Goal: Task Accomplishment & Management: Manage account settings

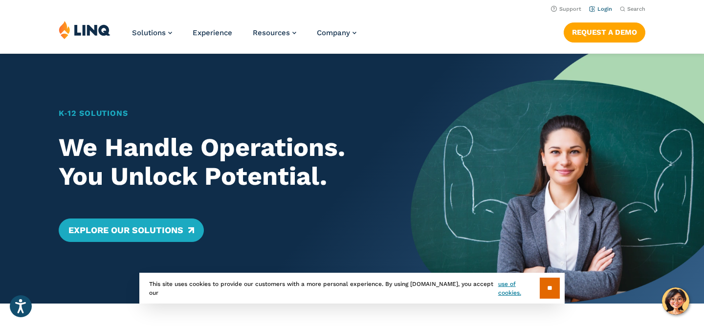
click at [607, 9] on link "Login" at bounding box center [600, 9] width 23 height 6
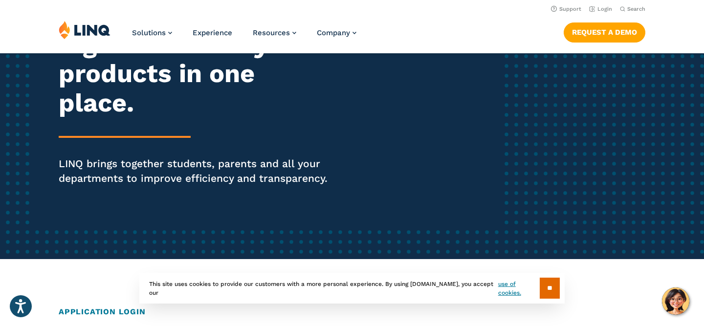
scroll to position [142, 0]
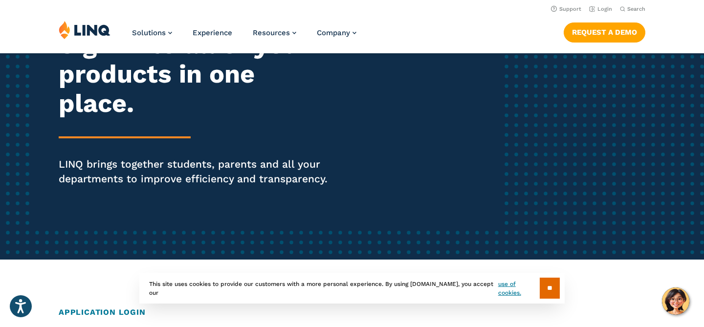
click at [544, 289] on input "**" at bounding box center [550, 288] width 20 height 21
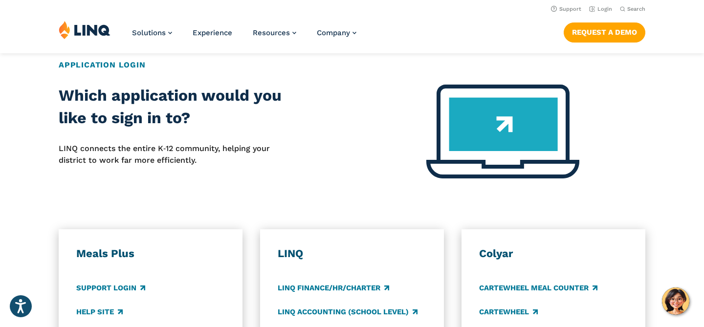
scroll to position [0, 0]
